Goal: Information Seeking & Learning: Check status

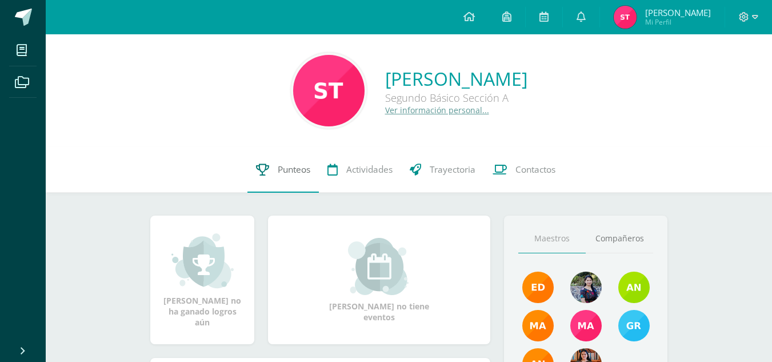
click at [256, 184] on link "Punteos" at bounding box center [282, 170] width 71 height 46
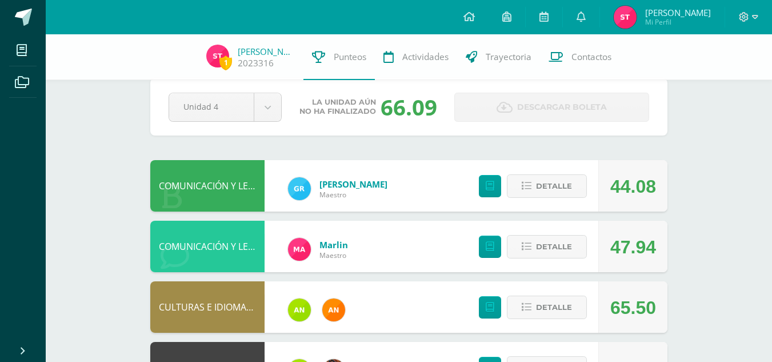
scroll to position [125, 0]
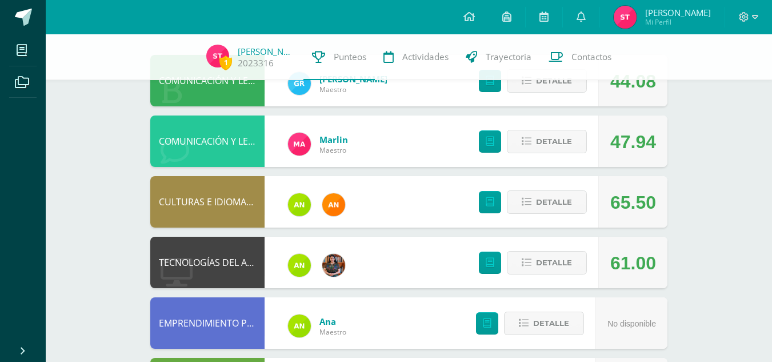
click at [771, 361] on html "Mis cursos Archivos Cerrar panel CIENCIAS NATURALES Segundo Básico "Sección A" …" at bounding box center [386, 365] width 772 height 981
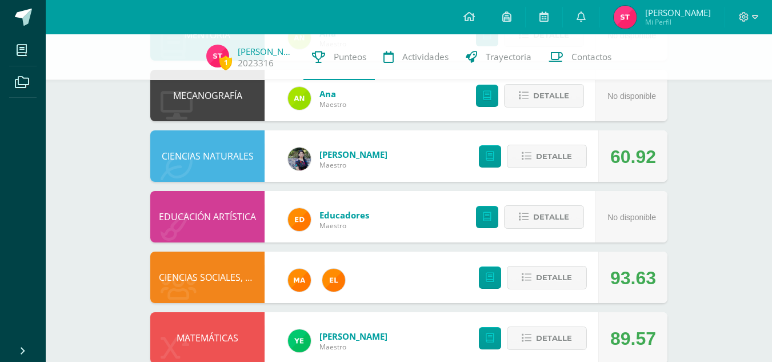
scroll to position [616, 0]
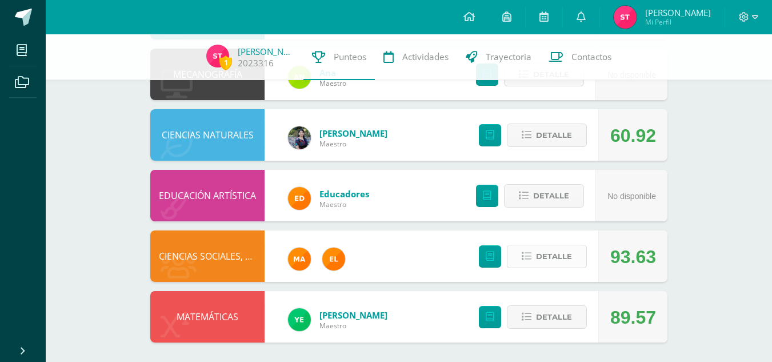
click at [528, 261] on icon at bounding box center [526, 256] width 10 height 10
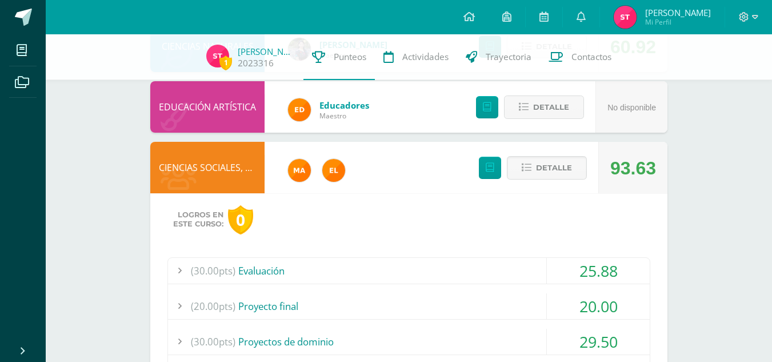
scroll to position [710, 0]
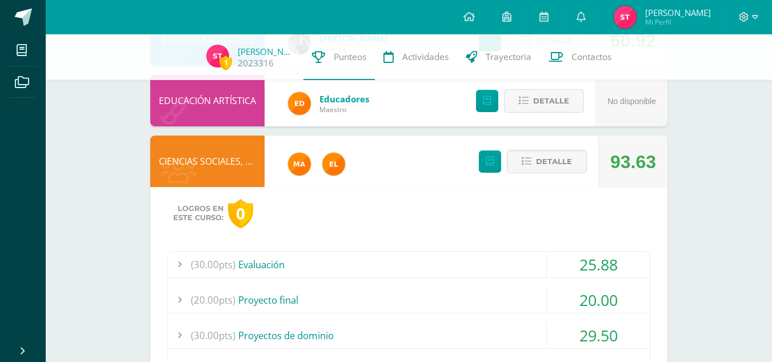
click at [537, 260] on div "(30.00pts) Evaluación" at bounding box center [408, 264] width 481 height 26
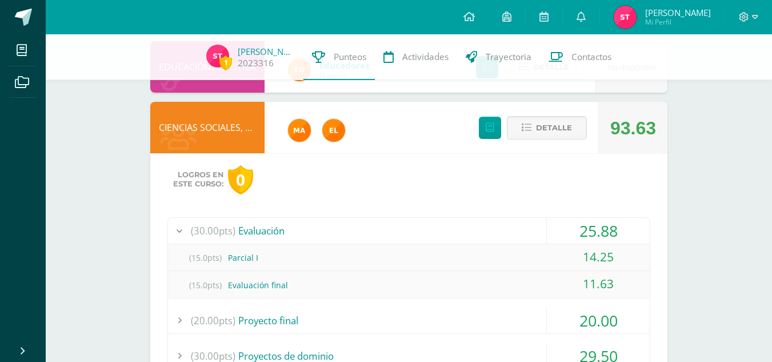
scroll to position [737, 0]
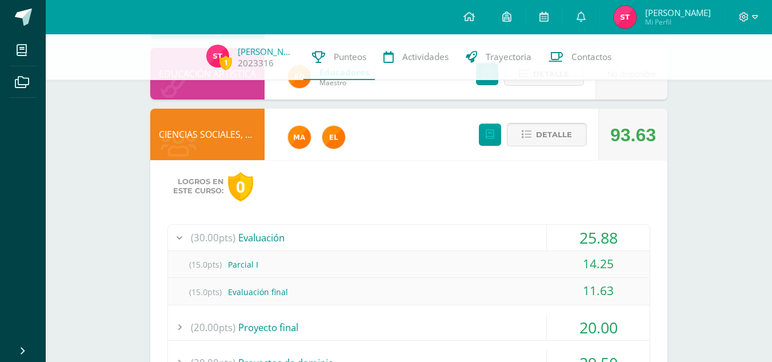
click at [528, 130] on icon at bounding box center [526, 135] width 10 height 10
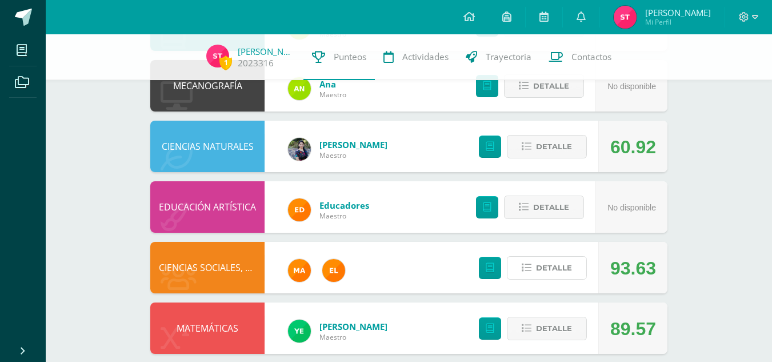
scroll to position [619, 0]
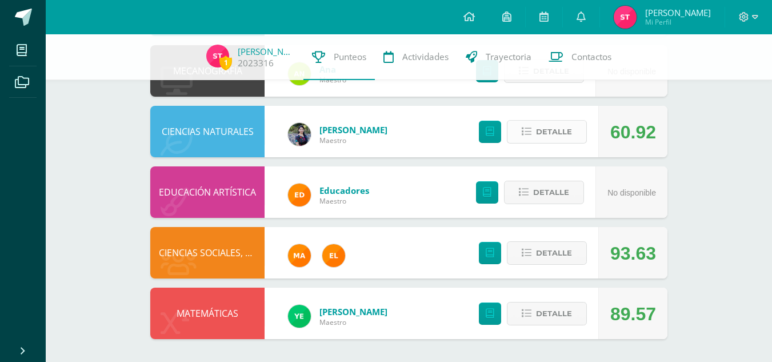
click at [552, 137] on span "Detalle" at bounding box center [554, 131] width 36 height 21
